Goal: Use online tool/utility: Use online tool/utility

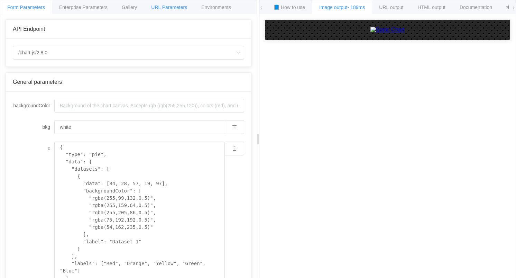
click at [176, 1] on div "URL Parameters" at bounding box center [169, 7] width 50 height 14
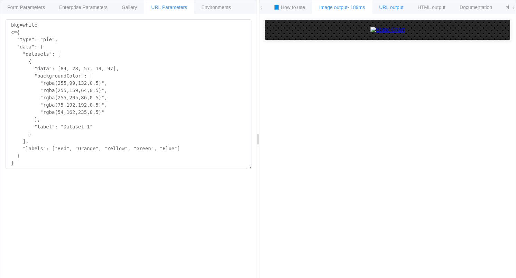
click at [393, 9] on span "URL output" at bounding box center [391, 7] width 24 height 6
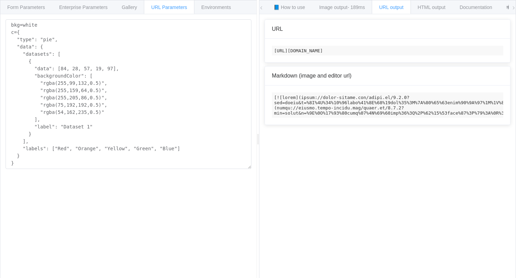
scroll to position [0, 2253]
drag, startPoint x: 276, startPoint y: 51, endPoint x: 523, endPoint y: 62, distance: 246.8
click at [516, 62] on html "Form Parameters Enterprise Parameters Gallery URL Parameters Environments API E…" at bounding box center [258, 139] width 516 height 278
click at [478, 51] on code "[URL][DOMAIN_NAME]" at bounding box center [387, 51] width 231 height 10
click at [412, 55] on code "[URL][DOMAIN_NAME]" at bounding box center [387, 51] width 231 height 10
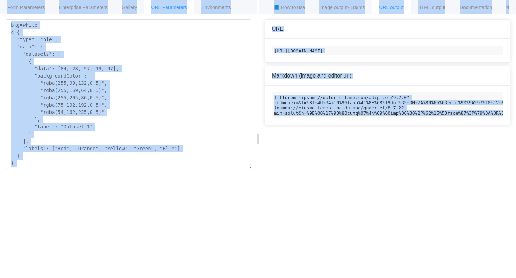
click at [412, 55] on code "[URL][DOMAIN_NAME]" at bounding box center [387, 51] width 231 height 10
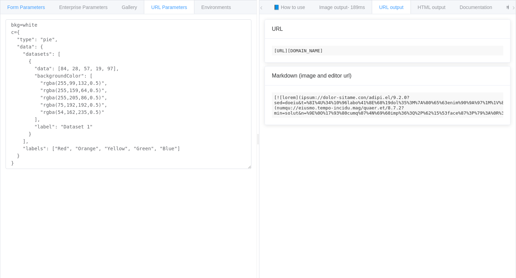
scroll to position [0, 0]
drag, startPoint x: 499, startPoint y: 55, endPoint x: 263, endPoint y: 43, distance: 236.5
click at [263, 43] on div "How to maximize Image Charts in 3 steps Read the step-by-[PERSON_NAME] to the I…" at bounding box center [387, 151] width 256 height 274
copy code "https://[DOMAIN_NAME]/chart.js/2.8.0?bkg=white&c=%7B%0A%20%20%22type%22%3A%20%2…"
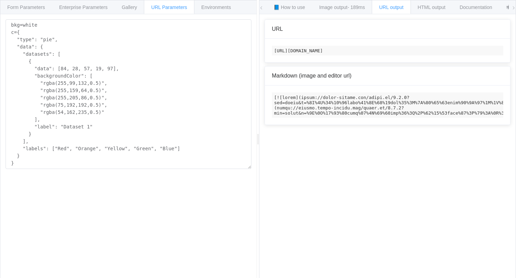
click at [251, 70] on div "URL [URL][DOMAIN_NAME] Markdown (image and editor url)" at bounding box center [129, 93] width 246 height 149
drag, startPoint x: 273, startPoint y: 48, endPoint x: 271, endPoint y: 66, distance: 18.1
click at [271, 62] on div "[URL][DOMAIN_NAME]" at bounding box center [387, 51] width 245 height 24
copy code "[URL][DOMAIN_NAME]"
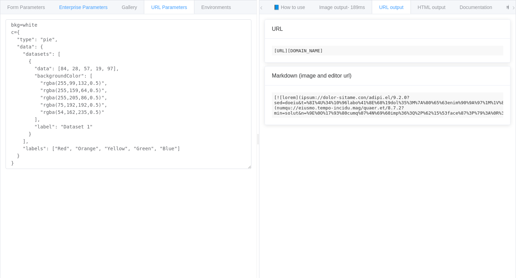
click at [106, 9] on span "Enterprise Parameters" at bounding box center [83, 7] width 48 height 6
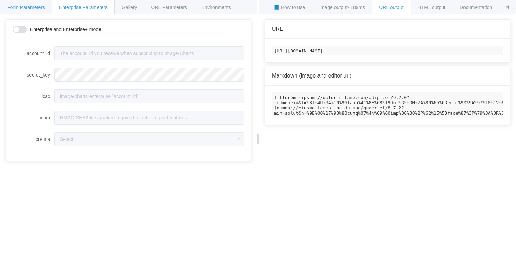
click at [25, 10] on div "Form Parameters" at bounding box center [26, 7] width 52 height 14
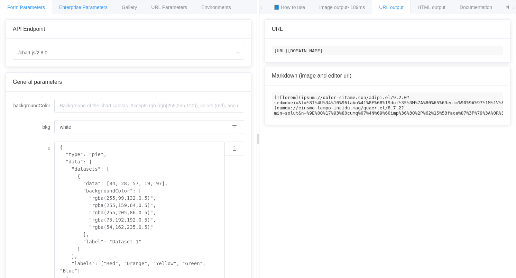
click at [76, 9] on span "Enterprise Parameters" at bounding box center [83, 7] width 48 height 6
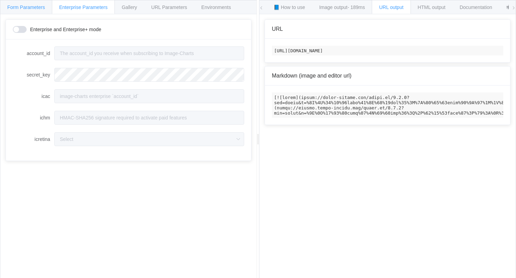
click at [41, 8] on span "Form Parameters" at bounding box center [26, 7] width 38 height 6
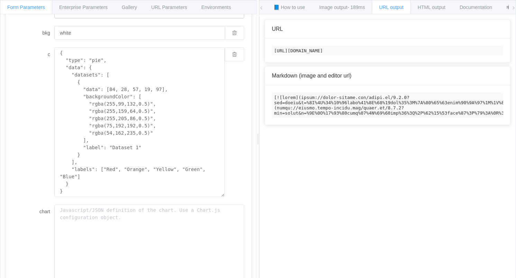
scroll to position [173, 0]
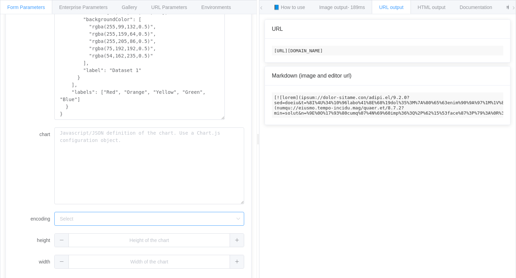
click at [73, 215] on input "encoding" at bounding box center [149, 219] width 190 height 14
click at [35, 210] on form "backgroundColor bkg white c { "type": "pie", "data": { "datasets": [ { "data": …" at bounding box center [128, 97] width 231 height 341
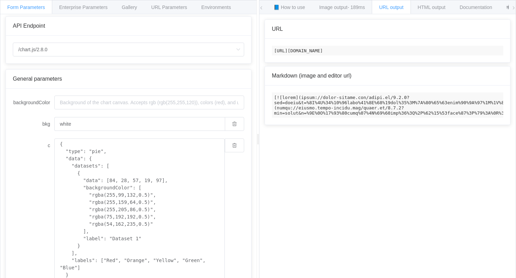
scroll to position [0, 0]
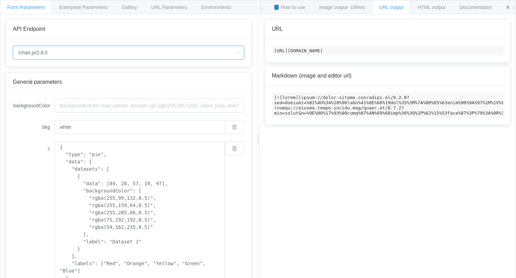
click at [57, 51] on input "/chart.js/2.8.0" at bounding box center [128, 53] width 231 height 14
click at [56, 51] on input "/chart.js/2.8.0" at bounding box center [128, 53] width 231 height 14
click at [40, 73] on li "/chart" at bounding box center [128, 72] width 231 height 12
type input "/chart"
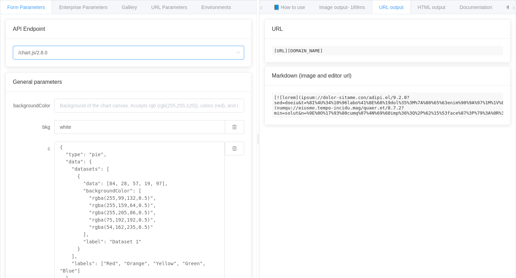
type input "20"
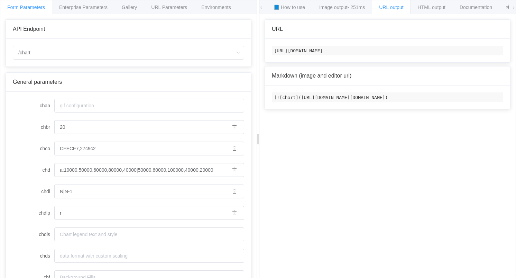
drag, startPoint x: 273, startPoint y: 50, endPoint x: 275, endPoint y: 68, distance: 18.4
click at [275, 62] on div "[URL][DOMAIN_NAME]" at bounding box center [387, 51] width 245 height 24
copy code "[URL][DOMAIN_NAME]"
click at [50, 52] on input "/chart" at bounding box center [128, 53] width 231 height 14
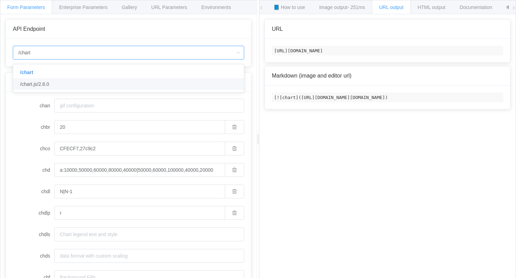
click at [53, 84] on li "/chart.js/2.8.0" at bounding box center [128, 84] width 231 height 12
type input "/chart.js/2.8.0"
type input "white"
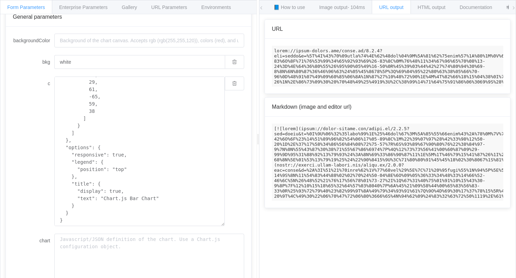
scroll to position [66, 0]
drag, startPoint x: 157, startPoint y: 196, endPoint x: 103, endPoint y: 196, distance: 53.6
click at [103, 196] on textarea "{ "type": "bar", "data": { "labels": [ "January", "February", "March", "April",…" at bounding box center [139, 149] width 171 height 149
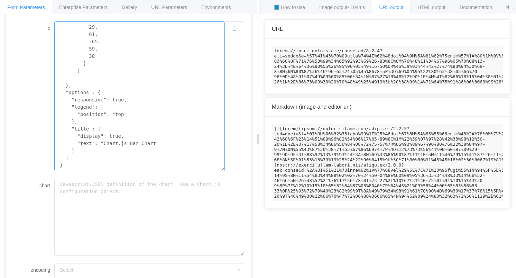
scroll to position [173, 0]
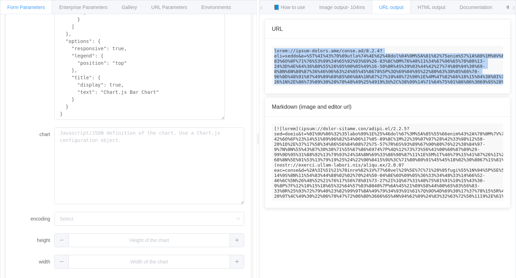
drag, startPoint x: 274, startPoint y: 50, endPoint x: 270, endPoint y: 86, distance: 36.5
click at [270, 86] on div at bounding box center [387, 66] width 245 height 55
copy code "https://[DOMAIN_NAME]/chart.js/2.8.0?bkg=white&c=%7B%0A%20%20%22type%22%3A%20%2…"
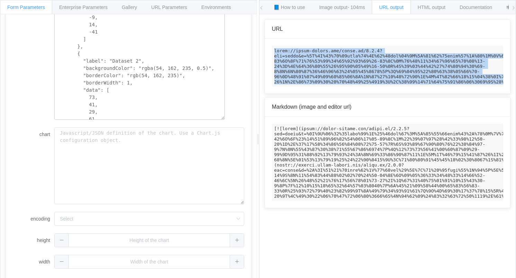
scroll to position [103, 0]
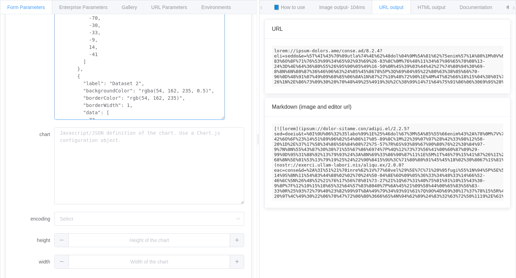
click at [79, 73] on textarea "{ "type": "bar", "data": { "labels": [ "January", "February", "March", "April",…" at bounding box center [139, 44] width 171 height 149
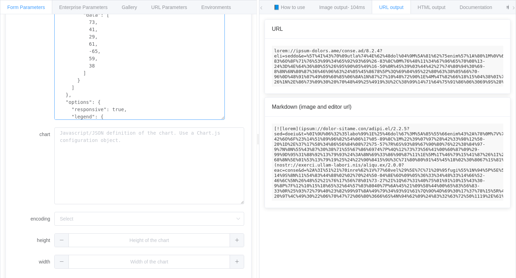
scroll to position [207, 0]
click at [86, 70] on textarea "{ "type": "bar", "data": { "labels": [ "January", "February", "March", "April",…" at bounding box center [139, 44] width 171 height 149
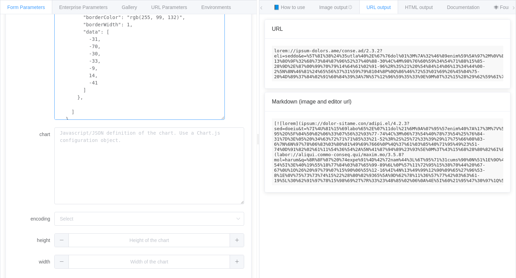
scroll to position [66, 0]
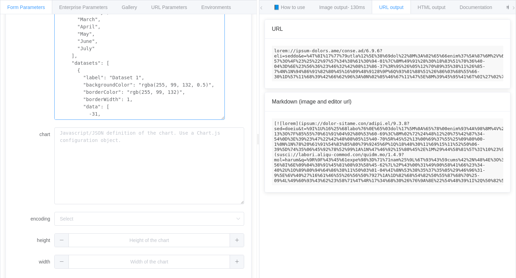
type textarea "{ "type": "bar", "data": { "labels": [ "January", "February", "March", "April",…"
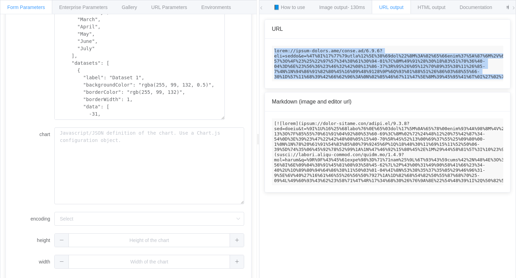
drag, startPoint x: 273, startPoint y: 48, endPoint x: 272, endPoint y: 88, distance: 39.4
click at [272, 88] on div at bounding box center [387, 63] width 245 height 49
copy code "https://[DOMAIN_NAME]/chart.js/2.8.0?bkg=white&c=%7B%0A%20%20%22type%22%3A%20%2…"
